Goal: Task Accomplishment & Management: Complete application form

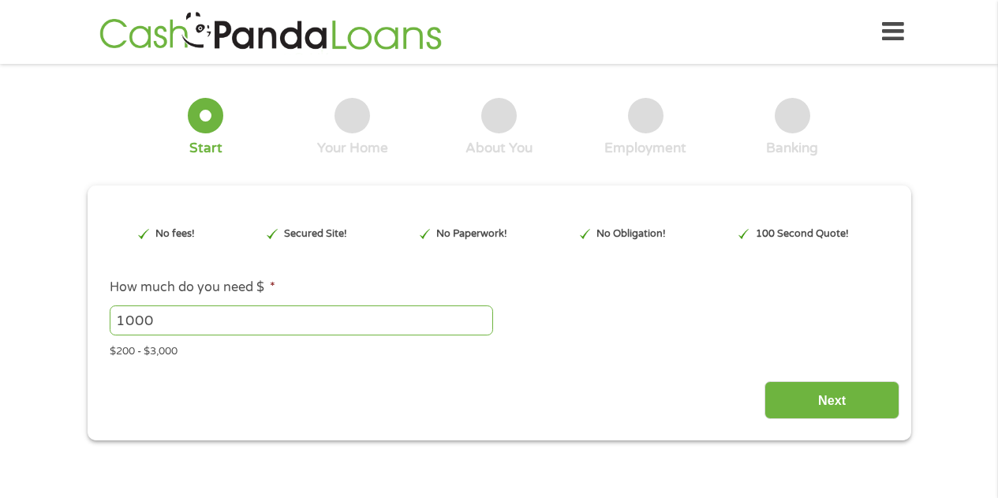
type input "Cj0KCQjwqqDFBhDhARIsAIHTlktZ3jOf3aqwhQEJaKrvUuAjI-qjx0oDopMdXixPCTSLtXUnSqf6dHQ…"
click at [234, 326] on input "1000" at bounding box center [302, 320] width 384 height 30
click at [829, 394] on input "Next" at bounding box center [832, 400] width 135 height 39
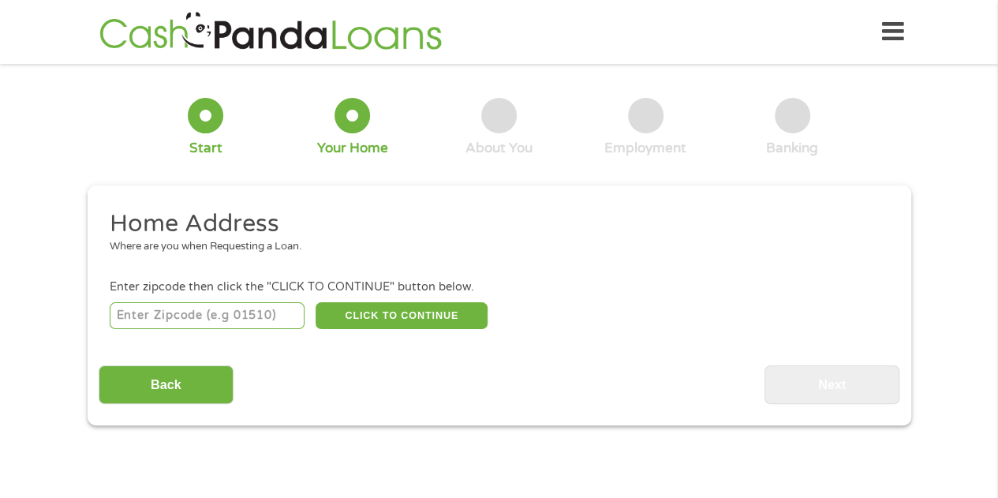
click at [163, 311] on input "number" at bounding box center [207, 315] width 195 height 27
type input "90291"
select select "[US_STATE]"
click at [391, 323] on button "CLICK TO CONTINUE" at bounding box center [402, 315] width 172 height 27
type input "90291"
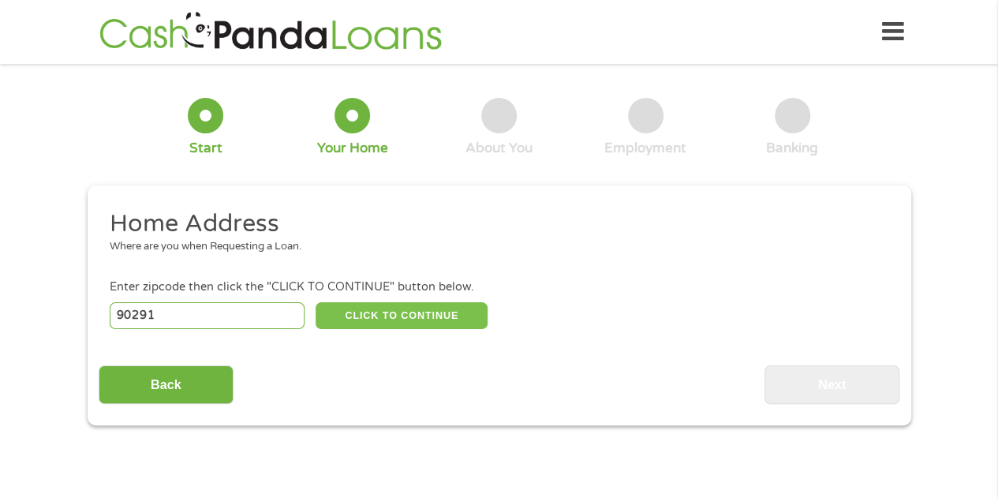
type input "[GEOGRAPHIC_DATA]"
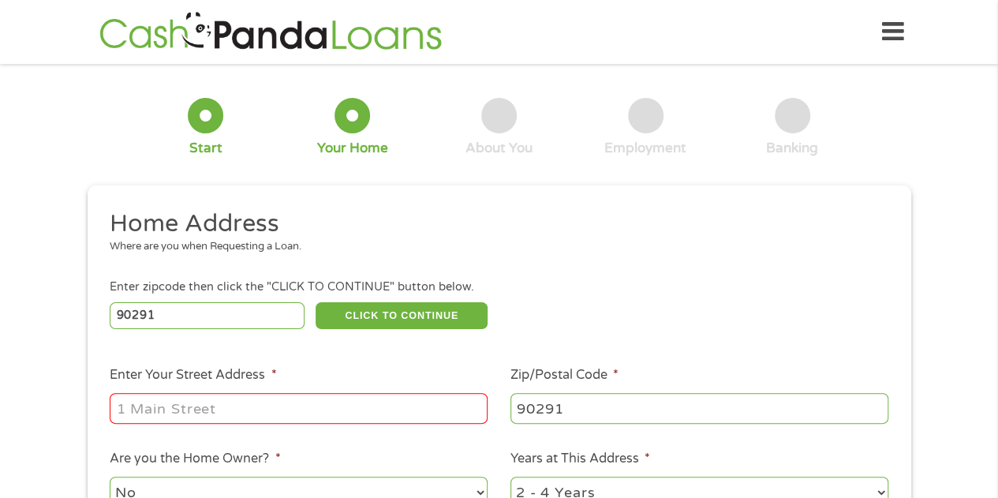
click at [203, 406] on input "Enter Your Street Address *" at bounding box center [299, 408] width 378 height 30
type input "[STREET_ADDRESS]"
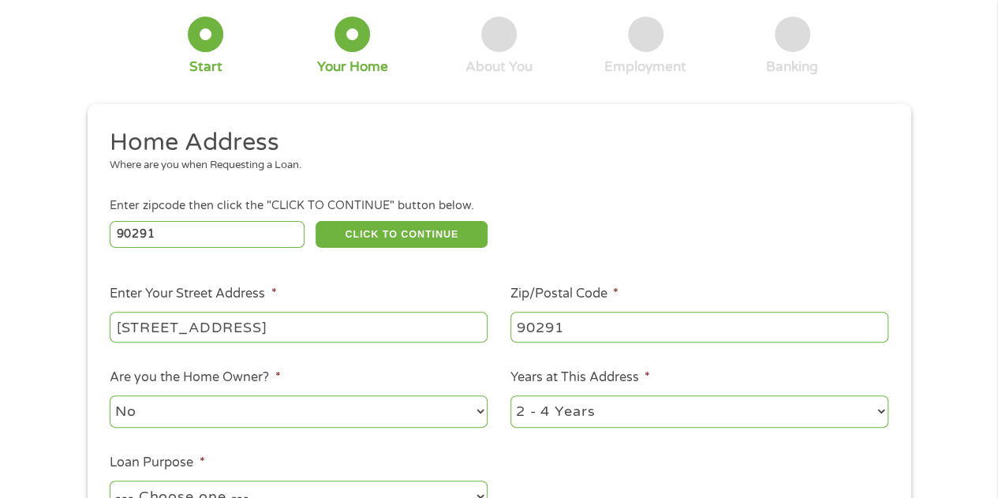
scroll to position [237, 0]
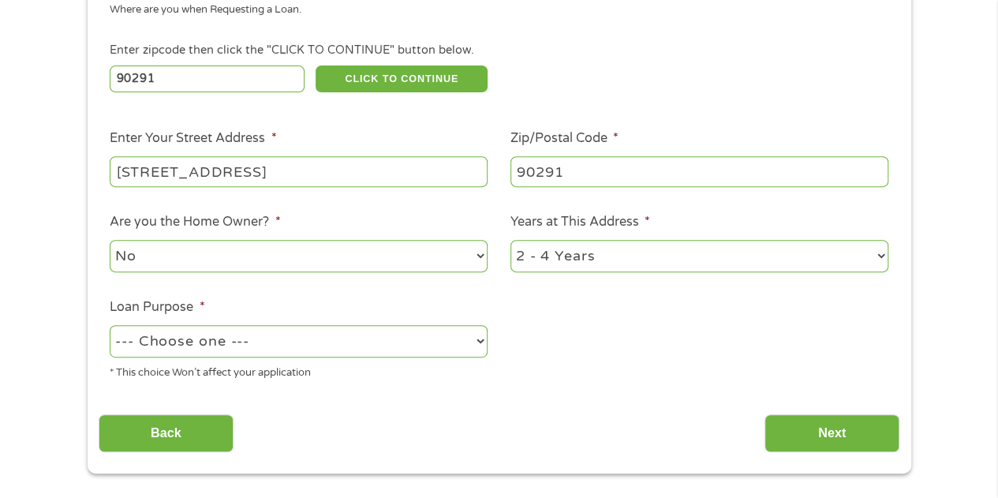
click at [251, 254] on select "No Yes" at bounding box center [299, 256] width 378 height 32
click at [554, 254] on select "1 Year or less 1 - 2 Years 2 - 4 Years Over 4 Years" at bounding box center [700, 256] width 378 height 32
select select "24months"
click at [511, 241] on select "1 Year or less 1 - 2 Years 2 - 4 Years Over 4 Years" at bounding box center [700, 256] width 378 height 32
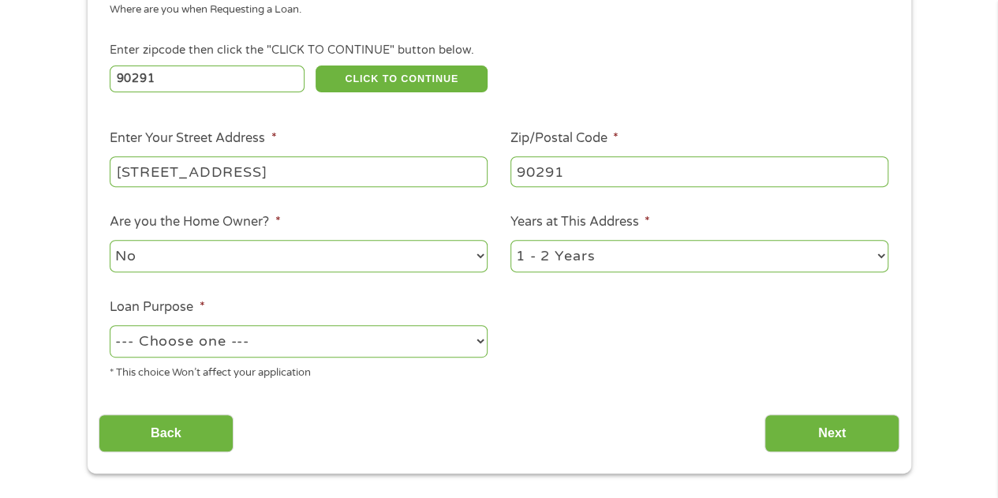
click at [366, 350] on select "--- Choose one --- Pay Bills Debt Consolidation Home Improvement Major Purchase…" at bounding box center [299, 341] width 378 height 32
select select "other"
click at [110, 326] on select "--- Choose one --- Pay Bills Debt Consolidation Home Improvement Major Purchase…" at bounding box center [299, 341] width 378 height 32
click at [792, 432] on input "Next" at bounding box center [832, 433] width 135 height 39
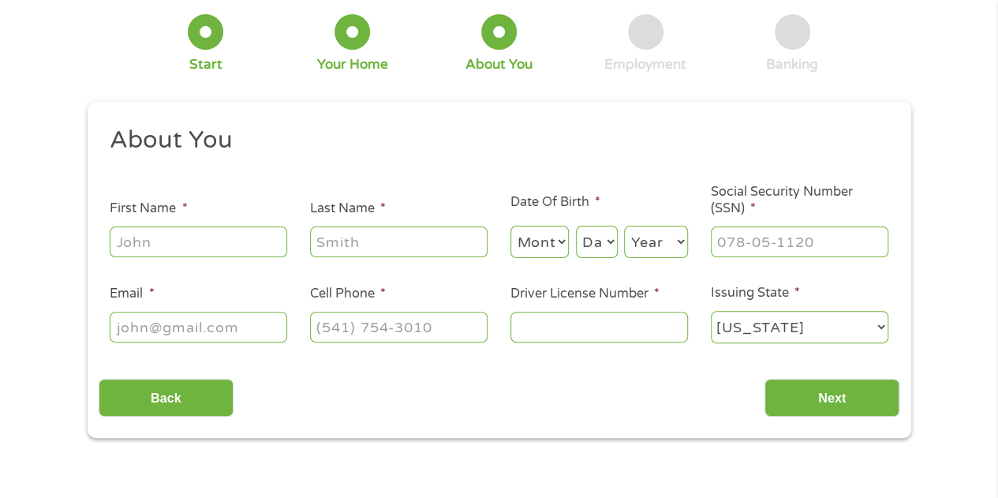
scroll to position [0, 0]
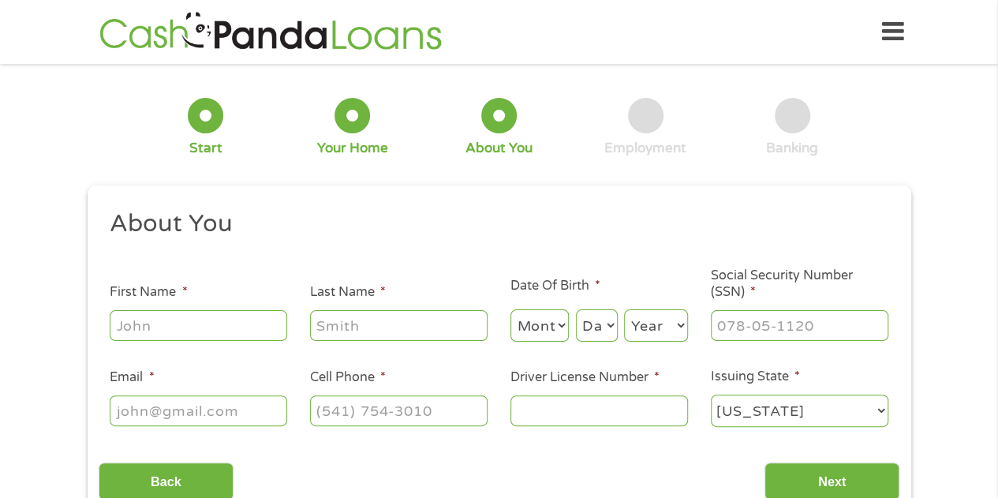
click at [230, 317] on input "First Name *" at bounding box center [199, 325] width 178 height 30
type input "[PERSON_NAME]"
type input "[EMAIL_ADDRESS][DOMAIN_NAME]"
type input "[PHONE_NUMBER]"
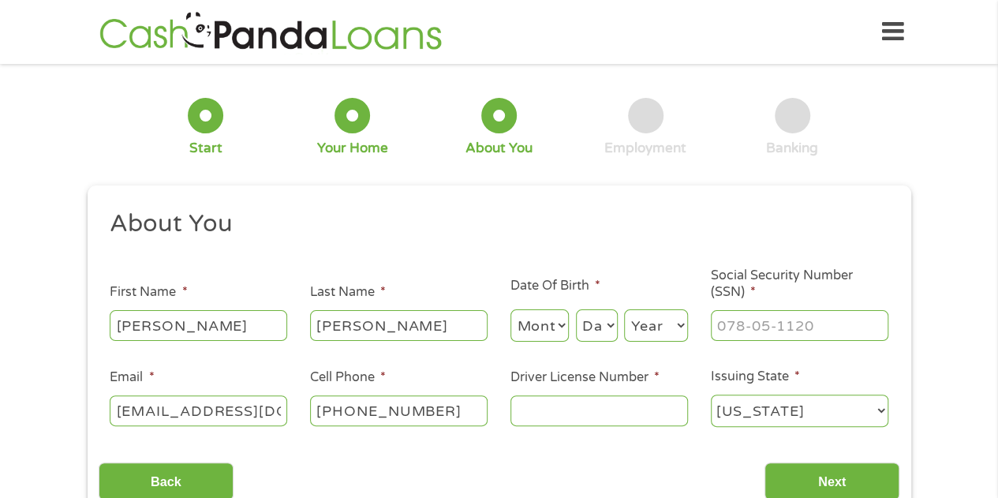
click at [549, 329] on select "Month 1 2 3 4 5 6 7 8 9 10 11 12" at bounding box center [540, 325] width 59 height 32
select select "12"
click at [511, 310] on select "Month 1 2 3 4 5 6 7 8 9 10 11 12" at bounding box center [540, 325] width 59 height 32
click at [590, 320] on select "Day 1 2 3 4 5 6 7 8 9 10 11 12 13 14 15 16 17 18 19 20 21 22 23 24 25 26 27 28 …" at bounding box center [597, 325] width 42 height 32
select select "12"
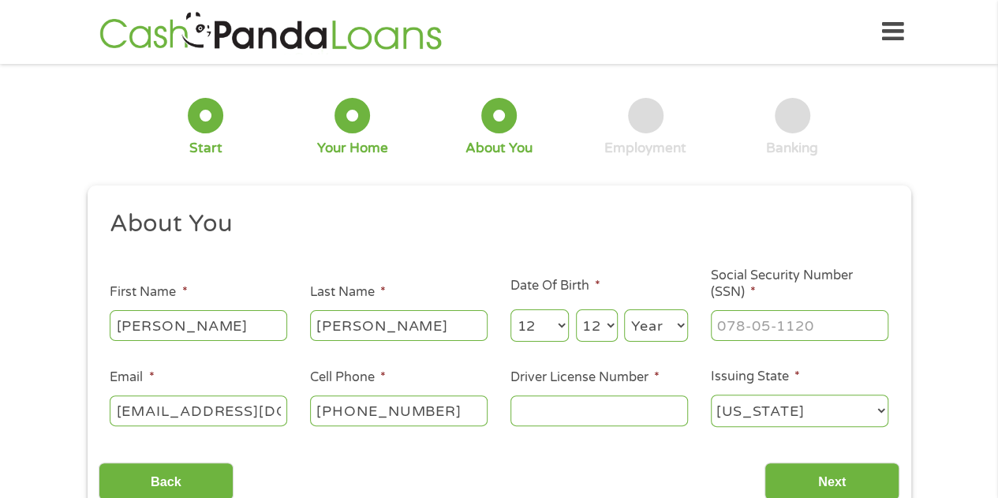
click at [576, 310] on select "Day 1 2 3 4 5 6 7 8 9 10 11 12 13 14 15 16 17 18 19 20 21 22 23 24 25 26 27 28 …" at bounding box center [597, 325] width 42 height 32
click at [654, 323] on select "Year [DATE] 2006 2005 2004 2003 2002 2001 2000 1999 1998 1997 1996 1995 1994 19…" at bounding box center [656, 325] width 64 height 32
select select "1996"
click at [624, 310] on select "Year [DATE] 2006 2005 2004 2003 2002 2001 2000 1999 1998 1997 1996 1995 1994 19…" at bounding box center [656, 325] width 64 height 32
click at [799, 340] on input "___-__-____" at bounding box center [800, 325] width 178 height 30
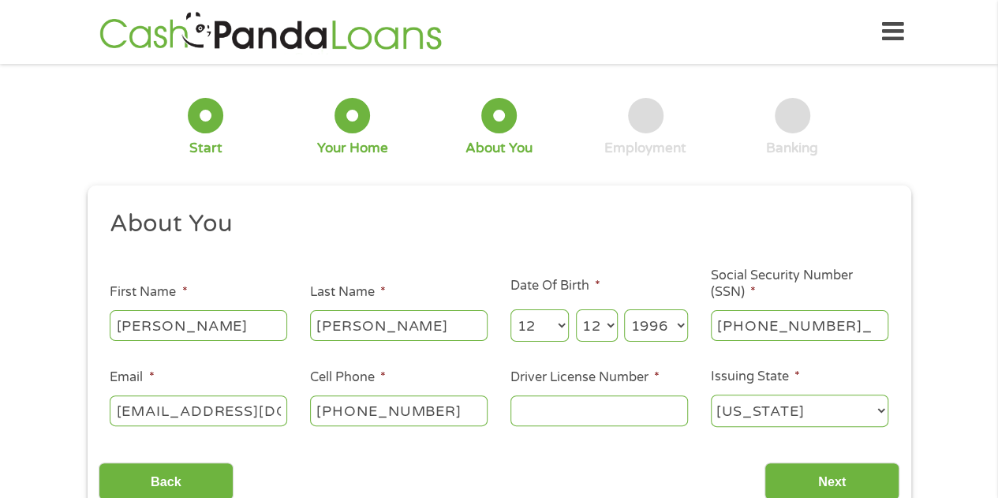
type input "617-94-7041"
click at [601, 419] on input "Driver License Number *" at bounding box center [600, 410] width 178 height 30
type input "f"
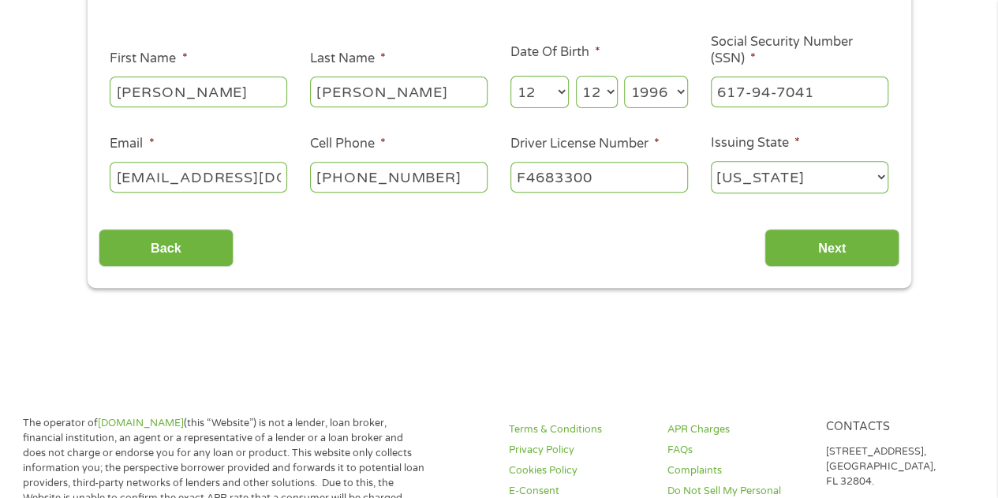
scroll to position [316, 0]
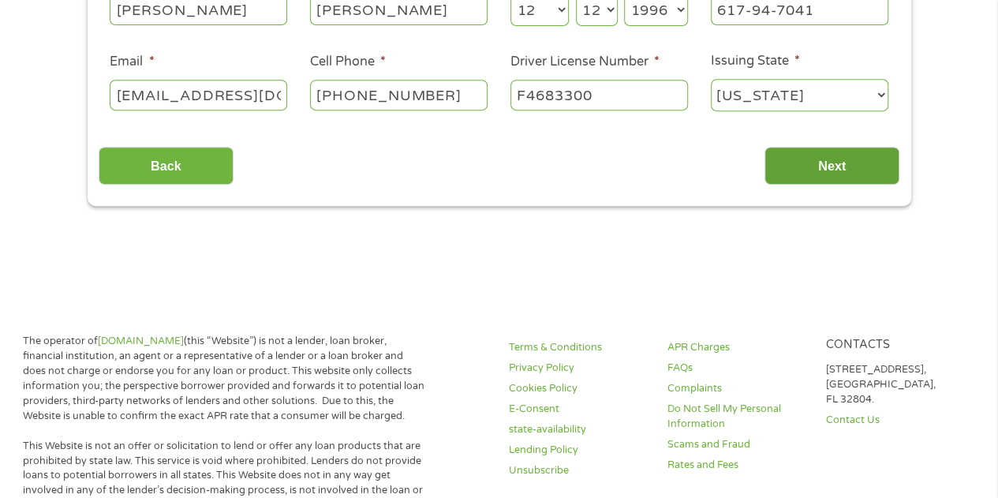
type input "F4683300"
click at [851, 163] on input "Next" at bounding box center [832, 166] width 135 height 39
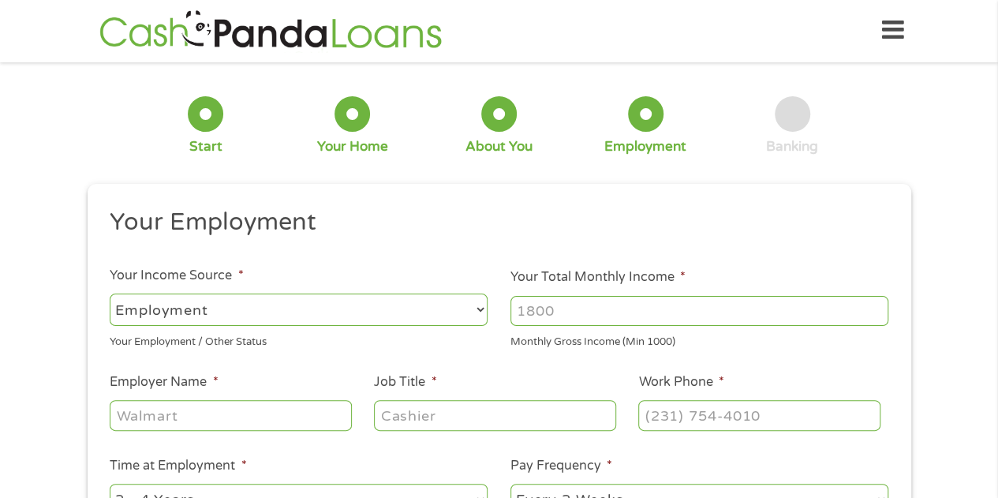
scroll to position [0, 0]
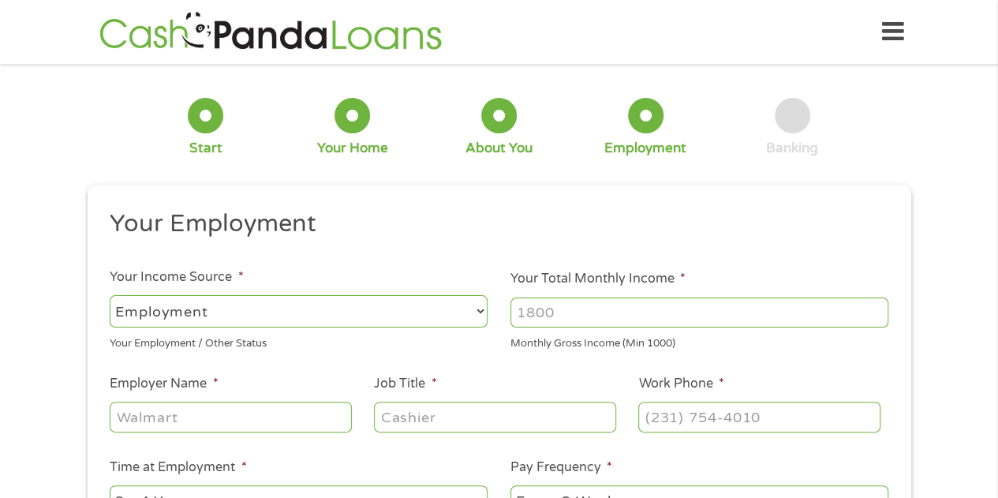
click at [627, 316] on input "Your Total Monthly Income *" at bounding box center [700, 313] width 378 height 30
type input "6300"
click at [194, 404] on input "Employer Name *" at bounding box center [231, 417] width 242 height 30
type input "Swinerton"
click at [477, 412] on input "Senior Projec t" at bounding box center [495, 417] width 242 height 30
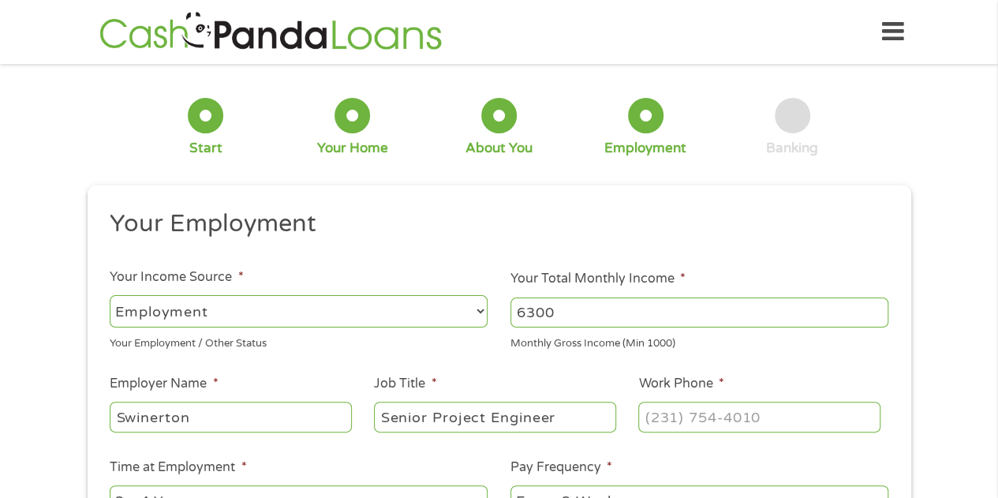
type input "Senior Project Engineer"
drag, startPoint x: 717, startPoint y: 414, endPoint x: 748, endPoint y: 410, distance: 31.0
click at [717, 414] on input "(___) ___-____" at bounding box center [759, 417] width 242 height 30
drag, startPoint x: 777, startPoint y: 425, endPoint x: 626, endPoint y: 427, distance: 151.5
click at [626, 427] on ul "Your Employment Your Income Source * --- Choose one --- Employment [DEMOGRAPHIC…" at bounding box center [499, 412] width 801 height 409
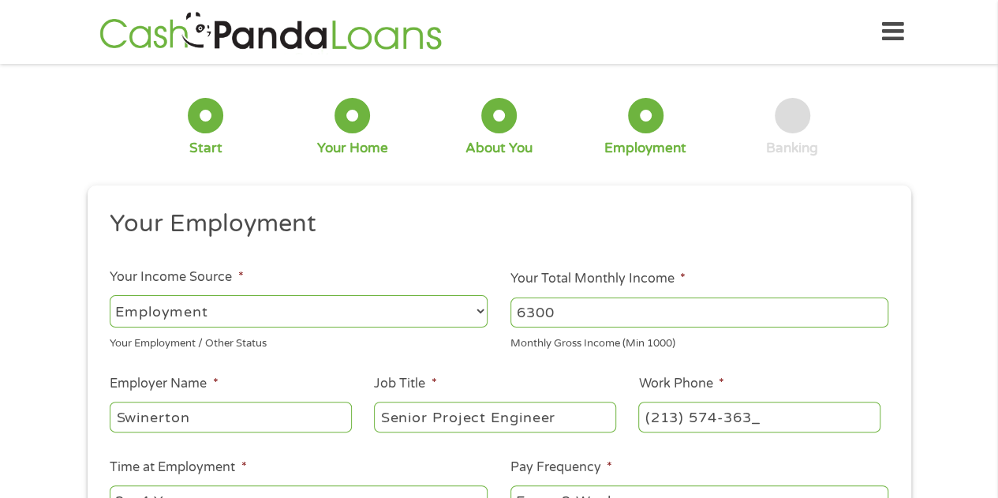
type input "[PHONE_NUMBER]"
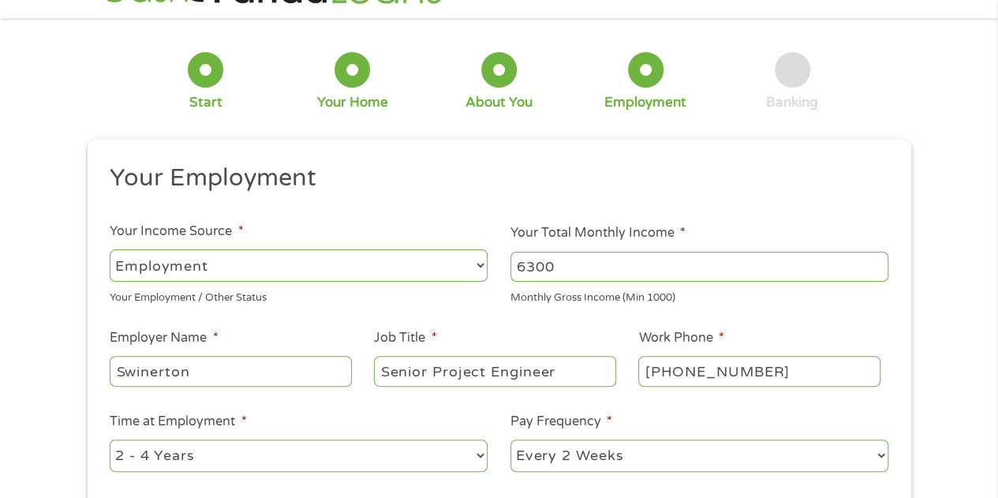
scroll to position [237, 0]
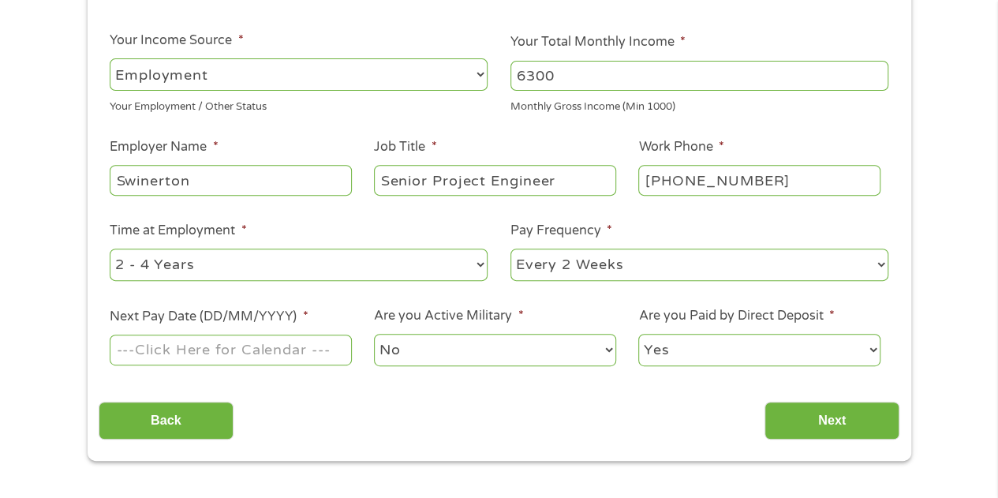
click at [361, 258] on select "--- Choose one --- 1 Year or less 1 - 2 Years 2 - 4 Years Over 4 Years" at bounding box center [299, 265] width 378 height 32
click at [110, 249] on select "--- Choose one --- 1 Year or less 1 - 2 Years 2 - 4 Years Over 4 Years" at bounding box center [299, 265] width 378 height 32
click at [642, 263] on select "--- Choose one --- Every 2 Weeks Every Week Monthly Semi-Monthly" at bounding box center [700, 265] width 378 height 32
select select "semimonthly"
click at [511, 249] on select "--- Choose one --- Every 2 Weeks Every Week Monthly Semi-Monthly" at bounding box center [700, 265] width 378 height 32
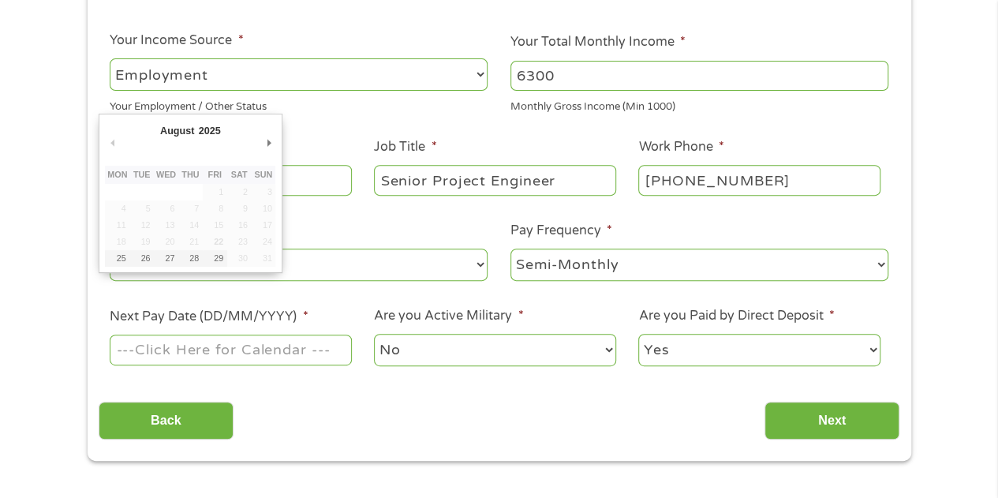
click at [287, 356] on input "Next Pay Date (DD/MM/YYYY) *" at bounding box center [231, 350] width 242 height 30
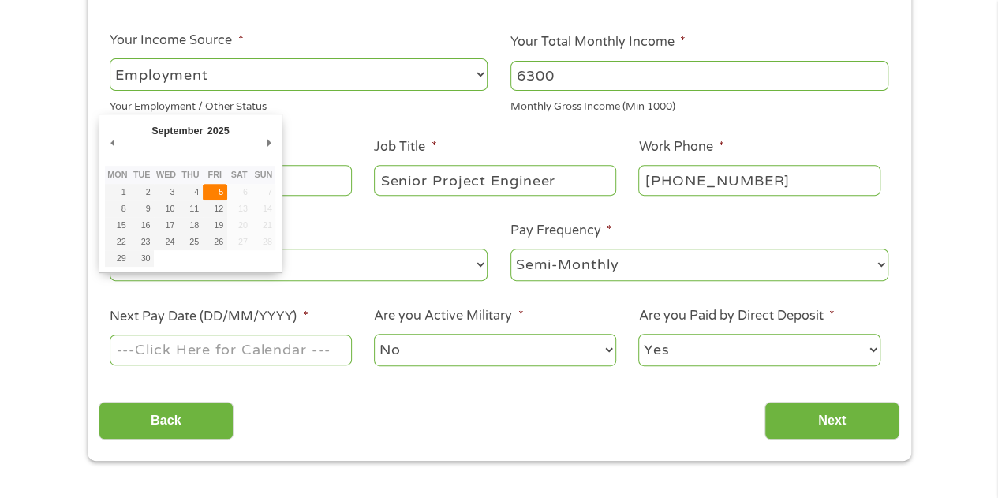
type input "[DATE]"
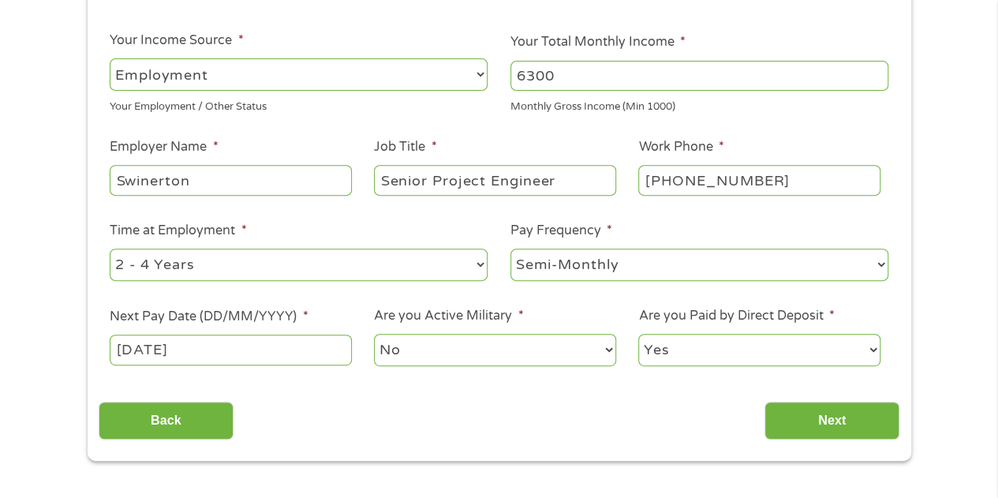
click at [448, 350] on select "No Yes" at bounding box center [495, 350] width 242 height 32
click at [745, 354] on select "Yes No" at bounding box center [759, 350] width 242 height 32
click at [745, 353] on select "Yes No" at bounding box center [759, 350] width 242 height 32
drag, startPoint x: 799, startPoint y: 401, endPoint x: 805, endPoint y: 419, distance: 19.2
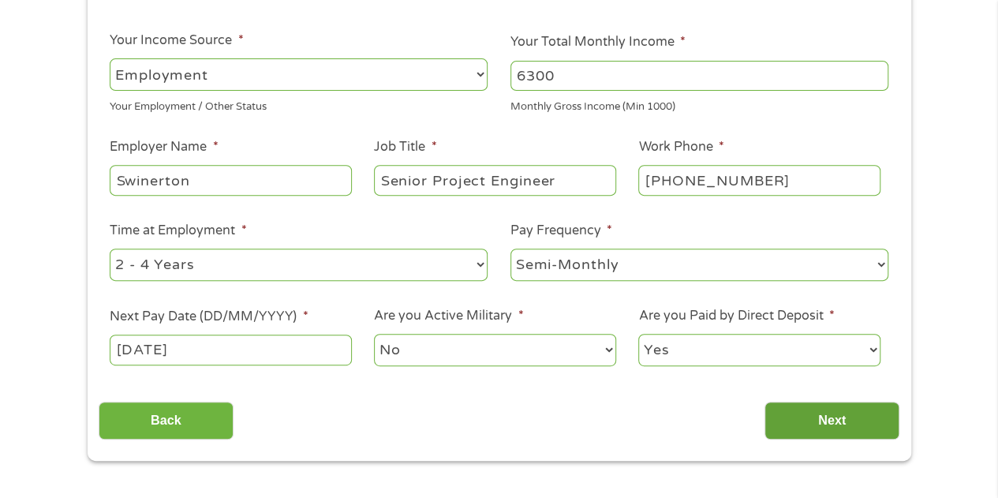
click at [799, 406] on div "Back Next" at bounding box center [499, 415] width 801 height 50
click at [805, 419] on input "Next" at bounding box center [832, 421] width 135 height 39
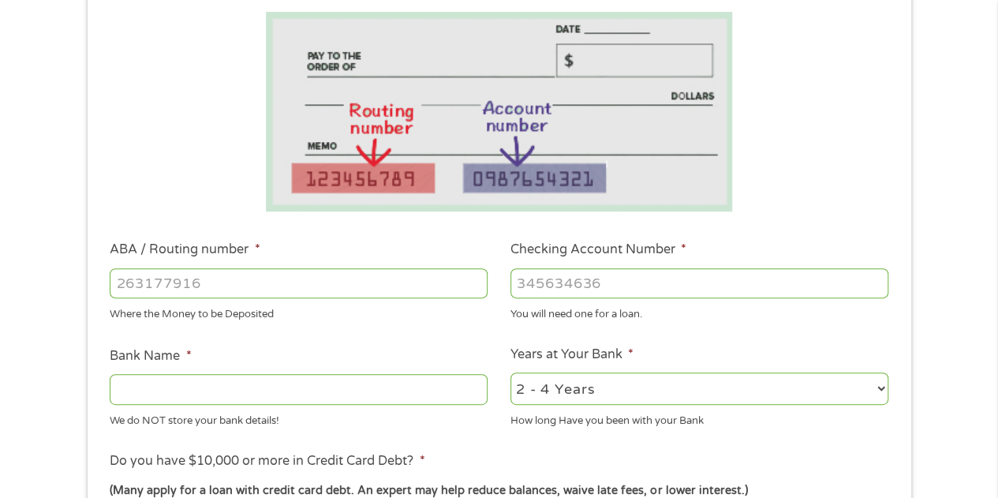
scroll to position [316, 0]
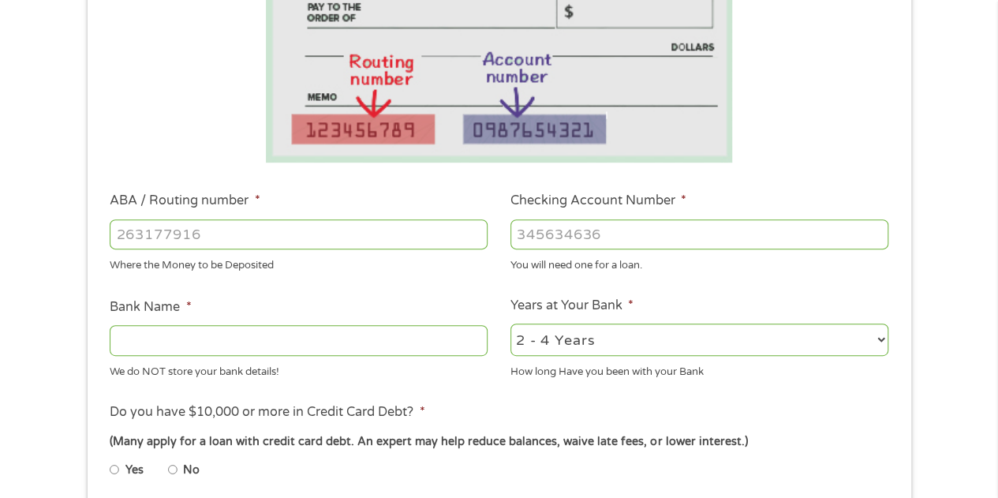
click at [273, 241] on input "ABA / Routing number *" at bounding box center [299, 234] width 378 height 30
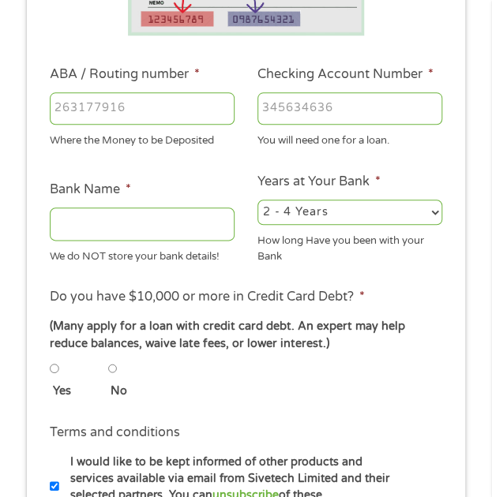
scroll to position [318, 0]
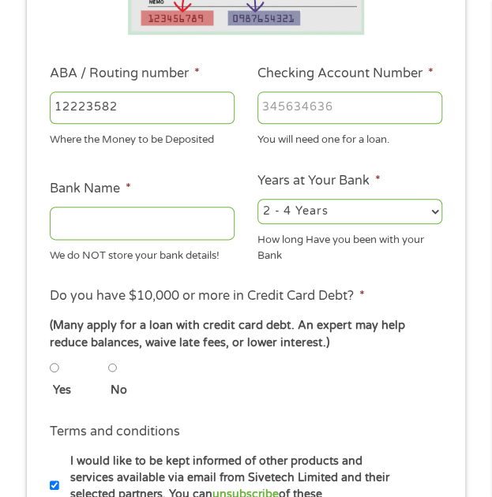
type input "122235821"
type input "US BANK NA"
type input "122235821"
click at [301, 103] on input "Checking Account Number *" at bounding box center [349, 108] width 185 height 33
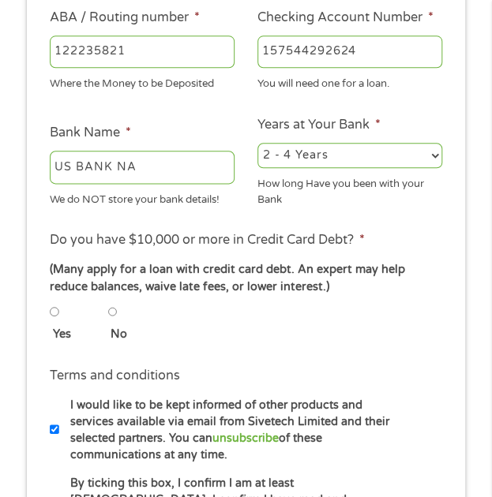
scroll to position [397, 0]
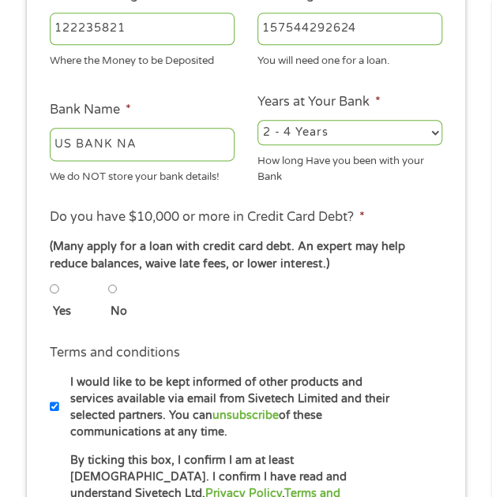
type input "157544292624"
click at [352, 133] on select "2 - 4 Years 6 - 12 Months 1 - 2 Years Over 4 Years" at bounding box center [349, 132] width 185 height 25
select select "24months"
click at [257, 127] on select "2 - 4 Years 6 - 12 Months 1 - 2 Years Over 4 Years" at bounding box center [349, 132] width 185 height 25
click at [115, 298] on input "No" at bounding box center [112, 288] width 9 height 19
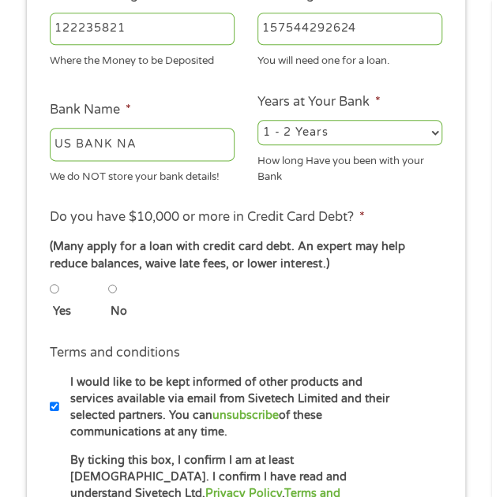
radio input "true"
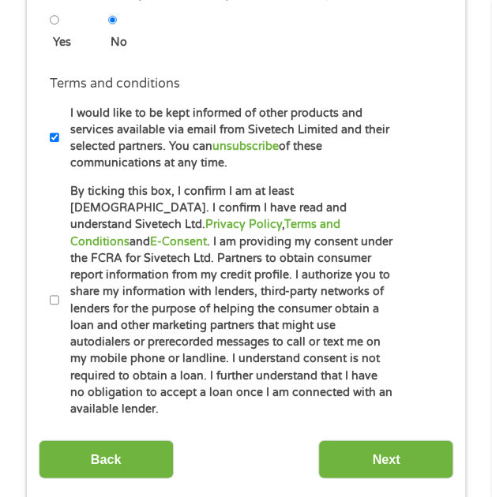
scroll to position [713, 0]
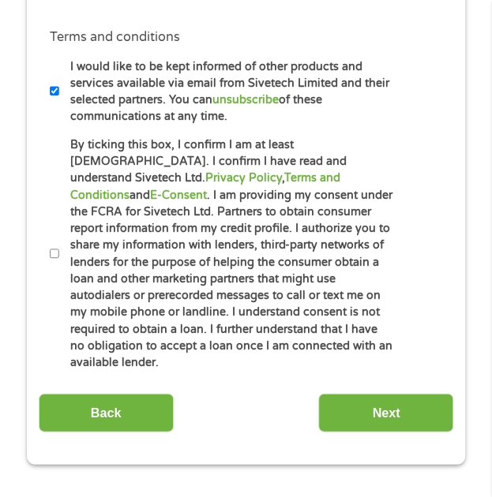
click at [49, 100] on li "Terms and conditions I would like to be kept informed of other products and ser…" at bounding box center [246, 76] width 415 height 98
click at [52, 100] on input "I would like to be kept informed of other products and services available via e…" at bounding box center [54, 90] width 9 height 19
checkbox input "false"
click at [54, 256] on input "By ticking this box, I confirm I am at least [DEMOGRAPHIC_DATA]. I confirm I ha…" at bounding box center [54, 253] width 9 height 19
checkbox input "true"
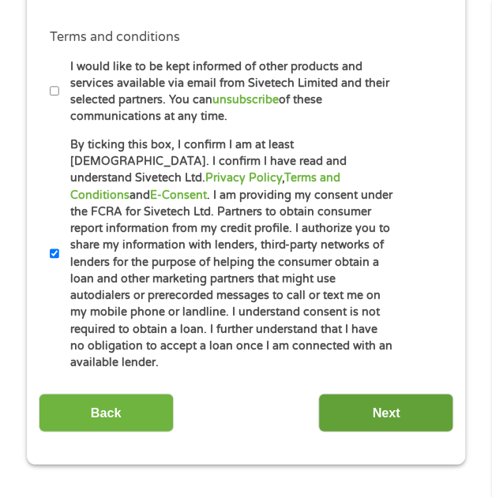
click at [376, 403] on input "Next" at bounding box center [385, 412] width 135 height 39
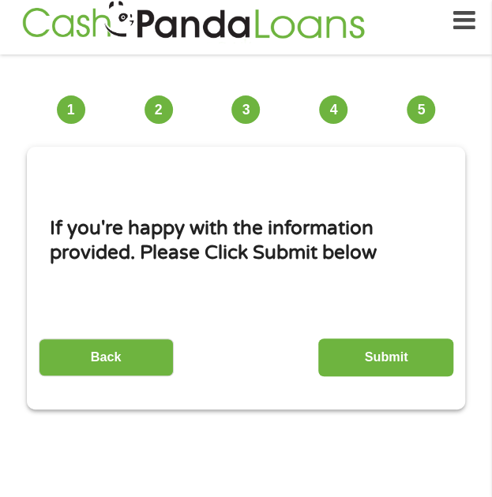
scroll to position [12, 0]
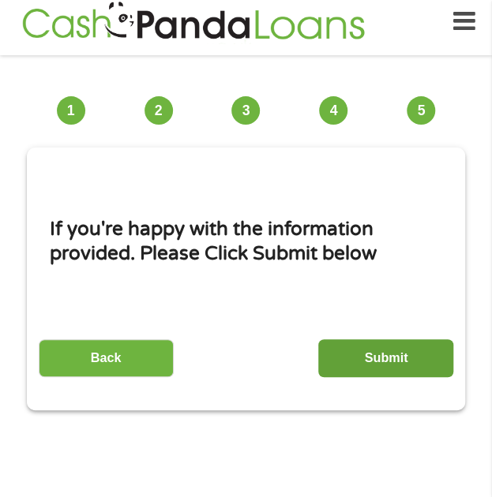
click at [379, 362] on input "Submit" at bounding box center [385, 358] width 135 height 39
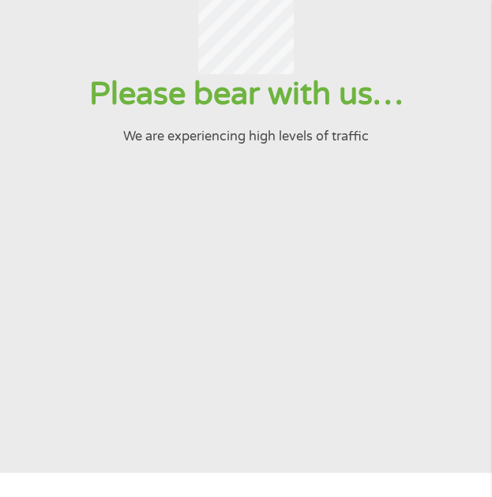
scroll to position [0, 0]
